Goal: Transaction & Acquisition: Obtain resource

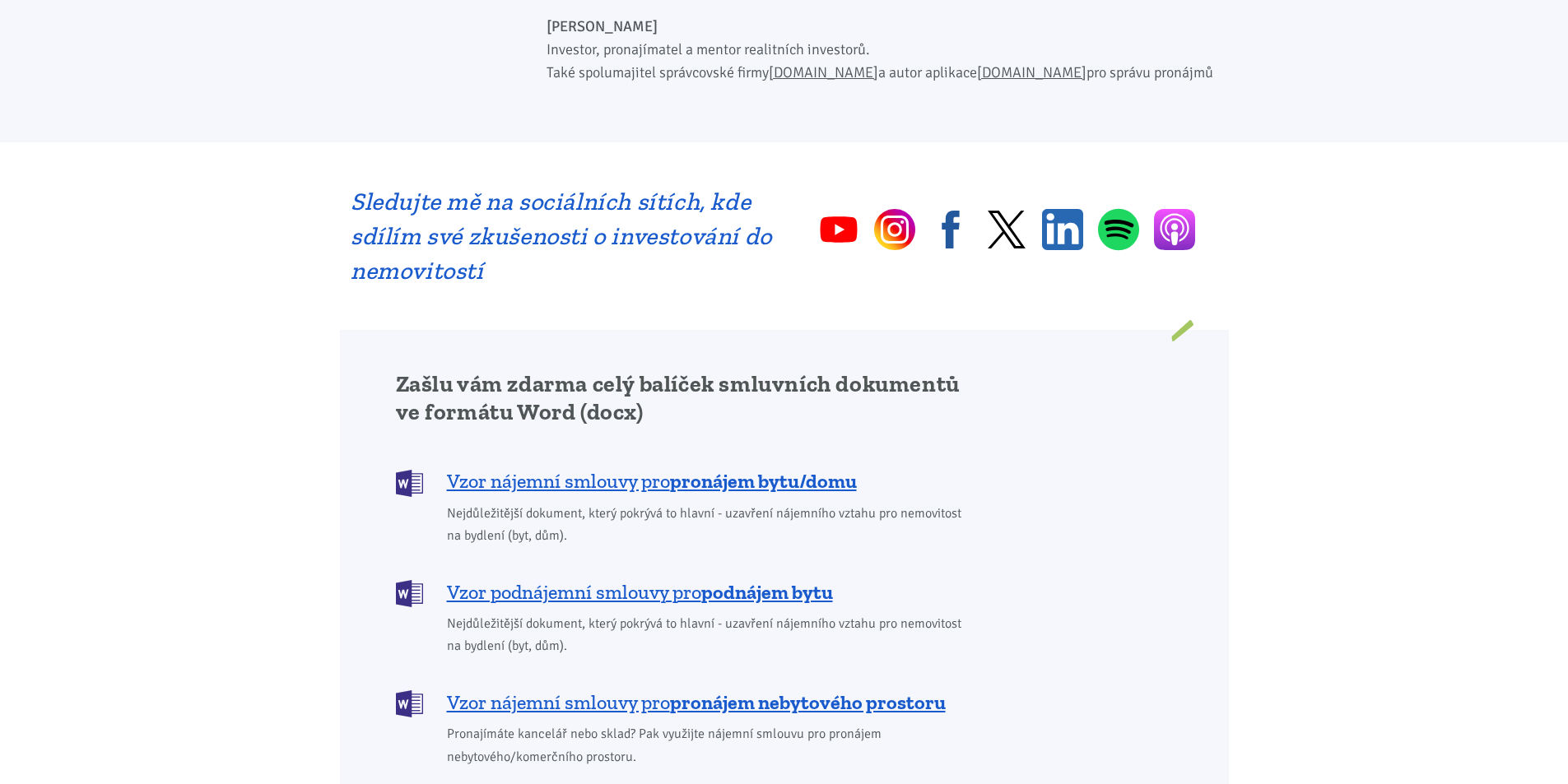
scroll to position [1069, 0]
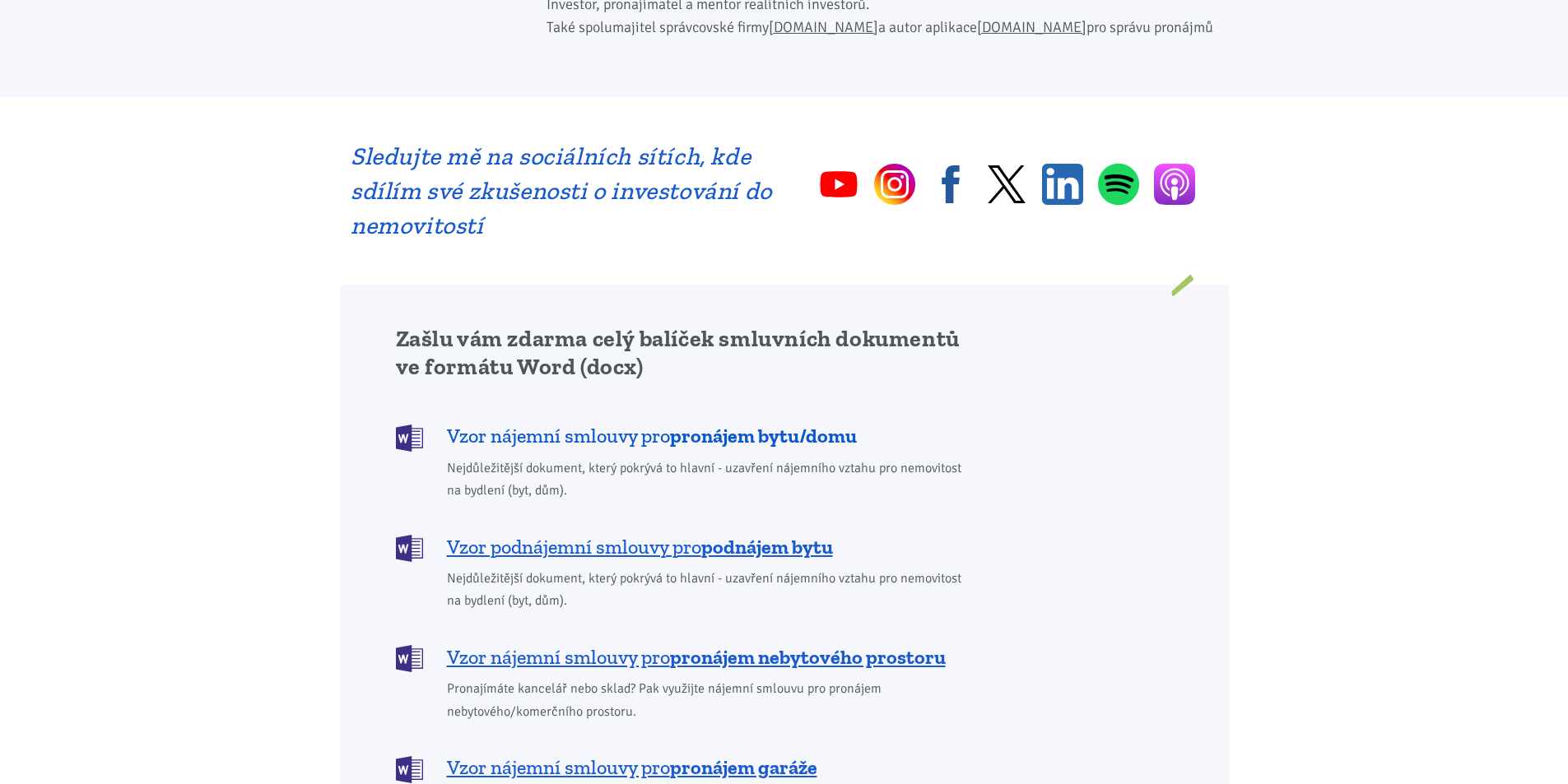
click at [609, 423] on span "Vzor nájemní smlouvy pro pronájem bytu/domu" at bounding box center [652, 435] width 410 height 26
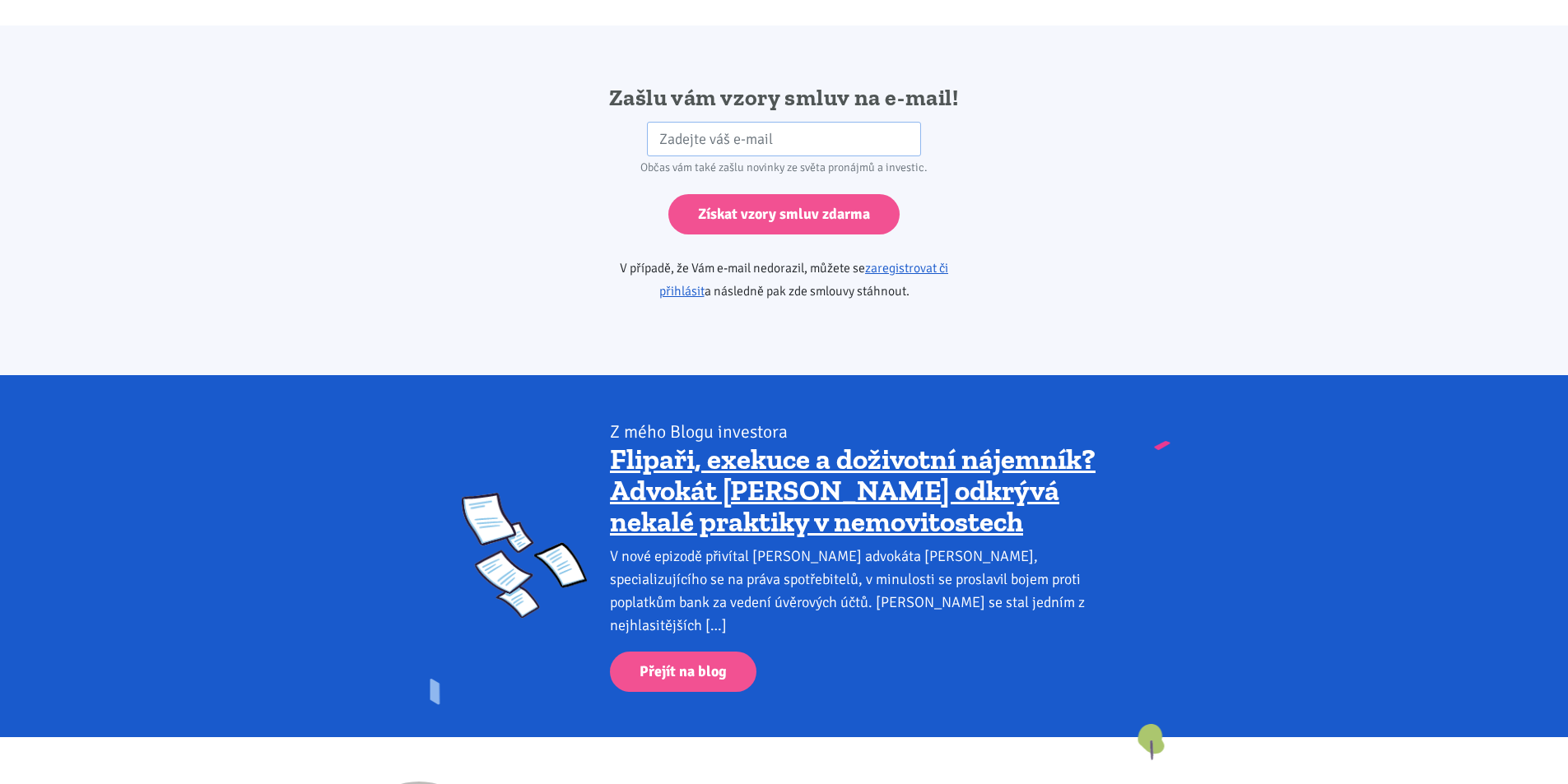
scroll to position [2748, 0]
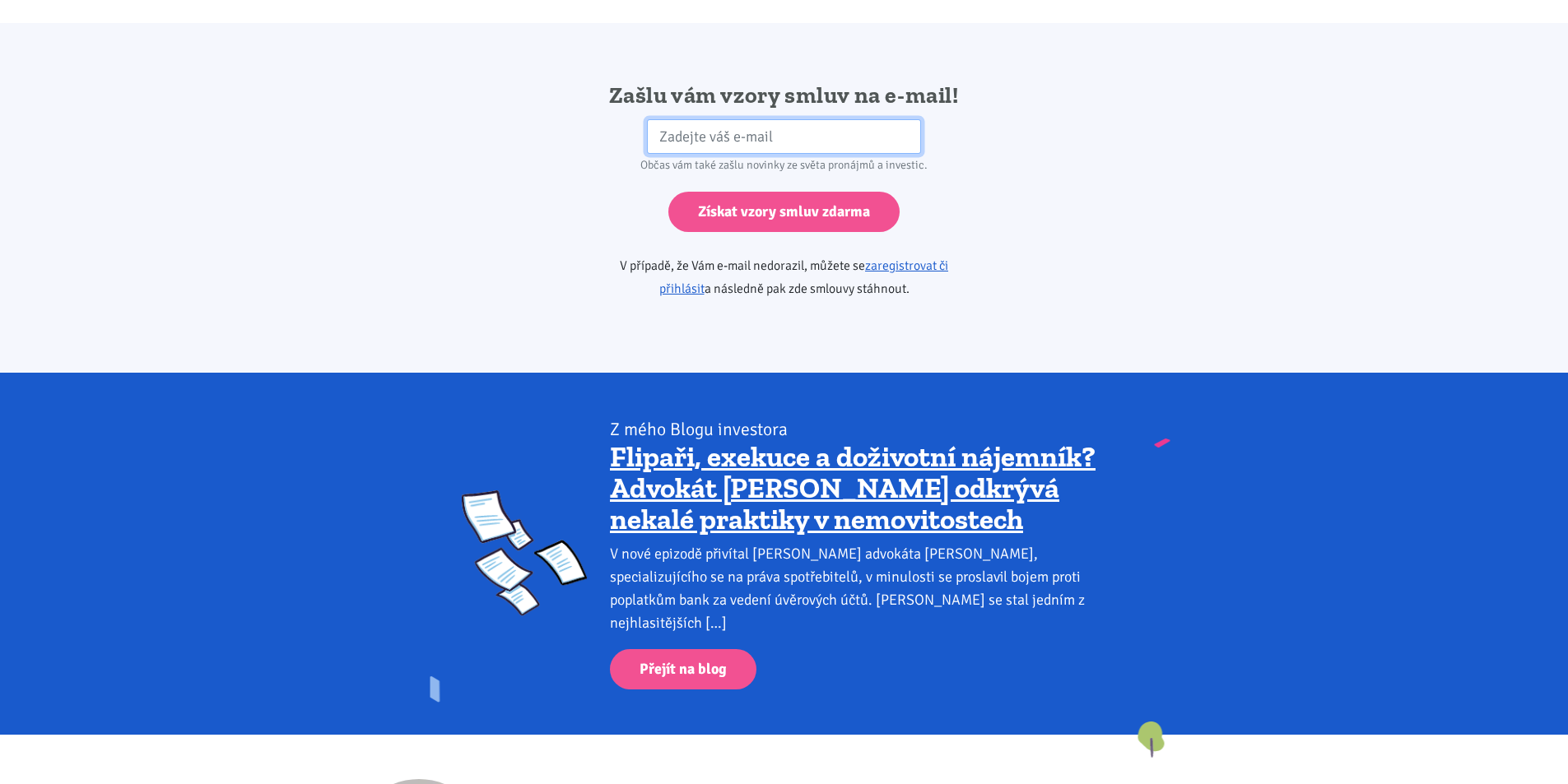
click at [668, 120] on input "email" at bounding box center [784, 137] width 274 height 35
type input "[PERSON_NAME][EMAIL_ADDRESS][DOMAIN_NAME]"
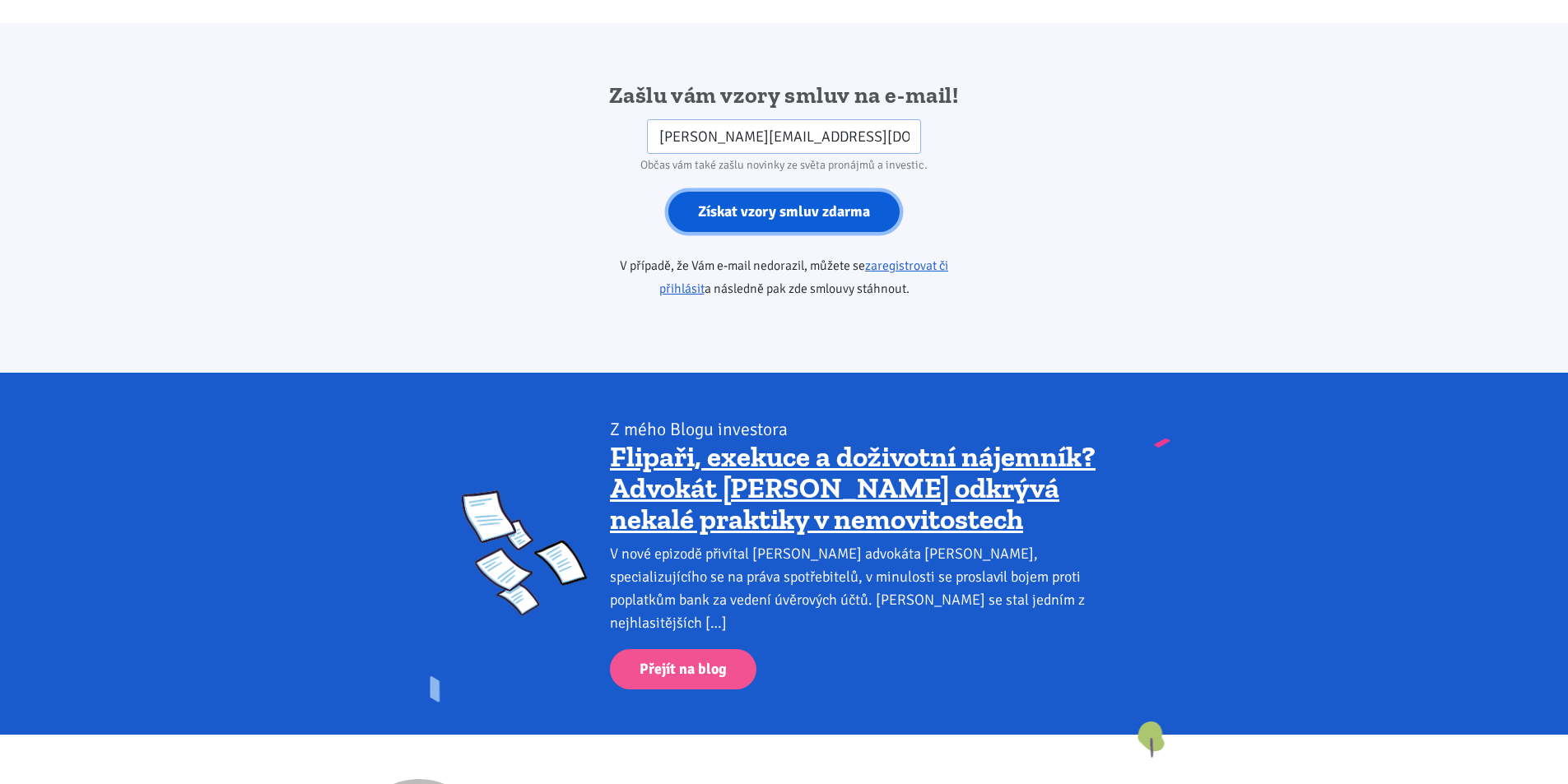
click at [792, 192] on input "Získat vzory smluv zdarma" at bounding box center [784, 211] width 231 height 40
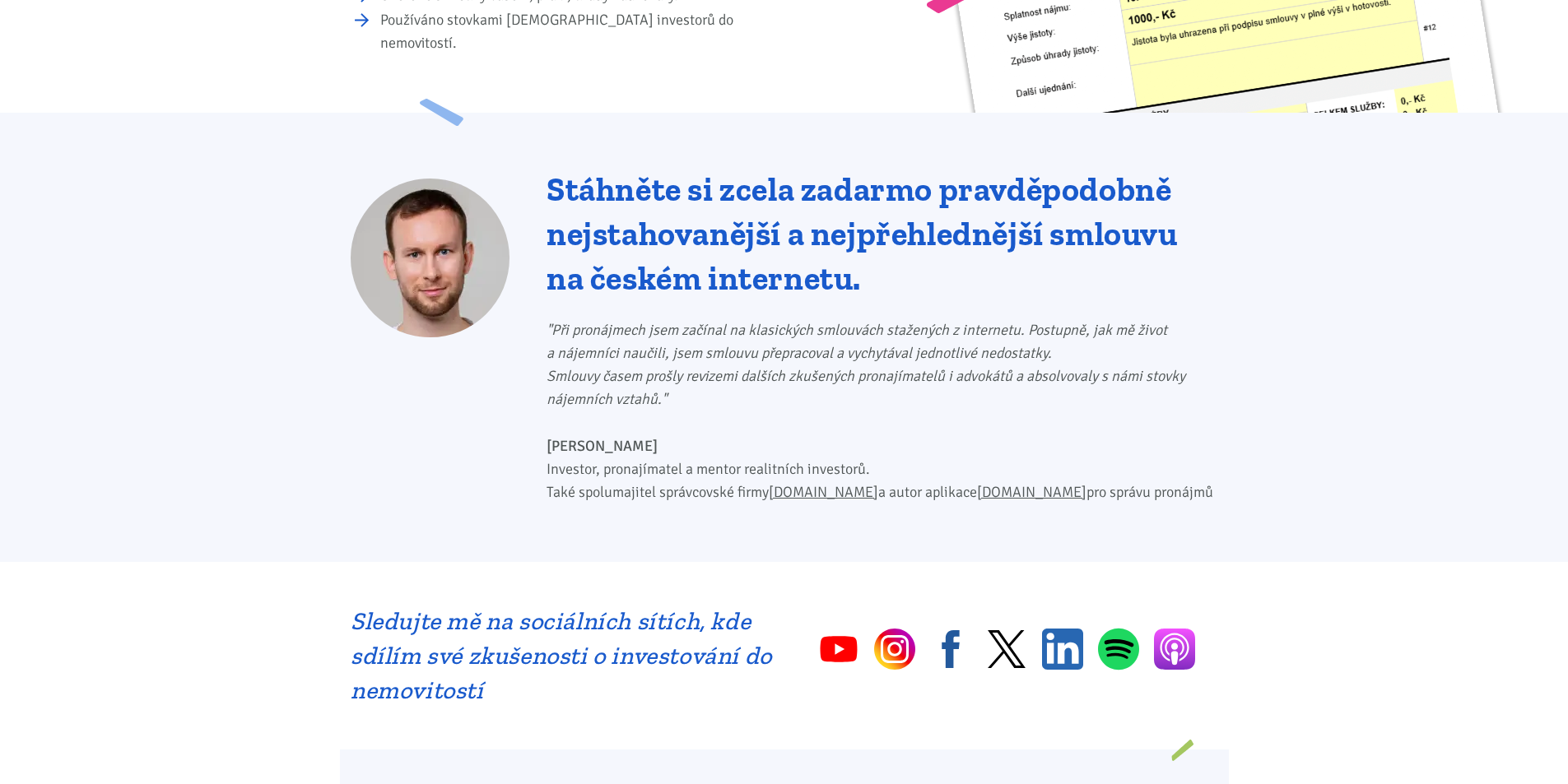
scroll to position [1069, 0]
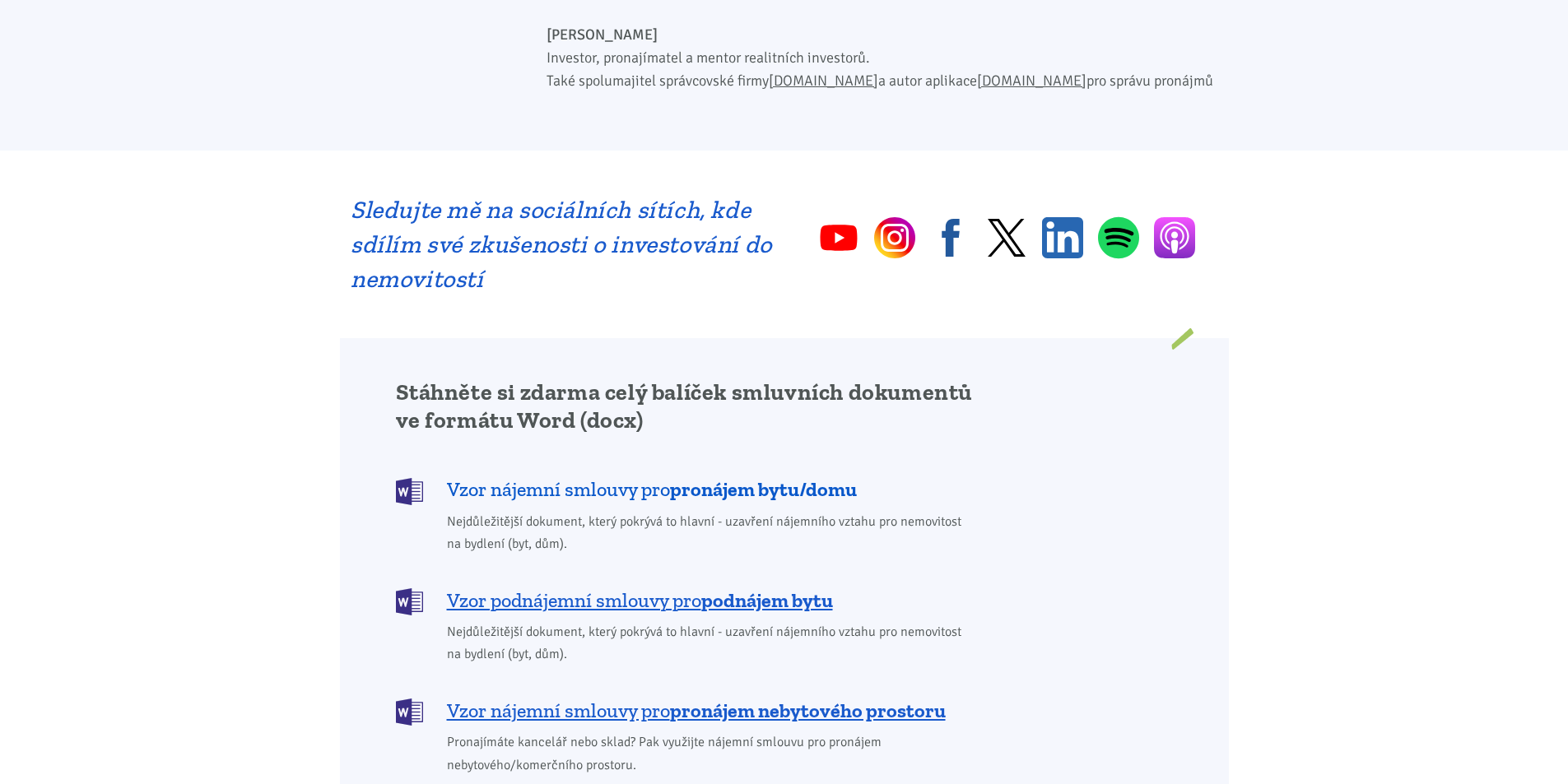
click at [618, 477] on span "Vzor nájemní smlouvy pro pronájem bytu/domu" at bounding box center [652, 489] width 410 height 26
